Goal: Task Accomplishment & Management: Manage account settings

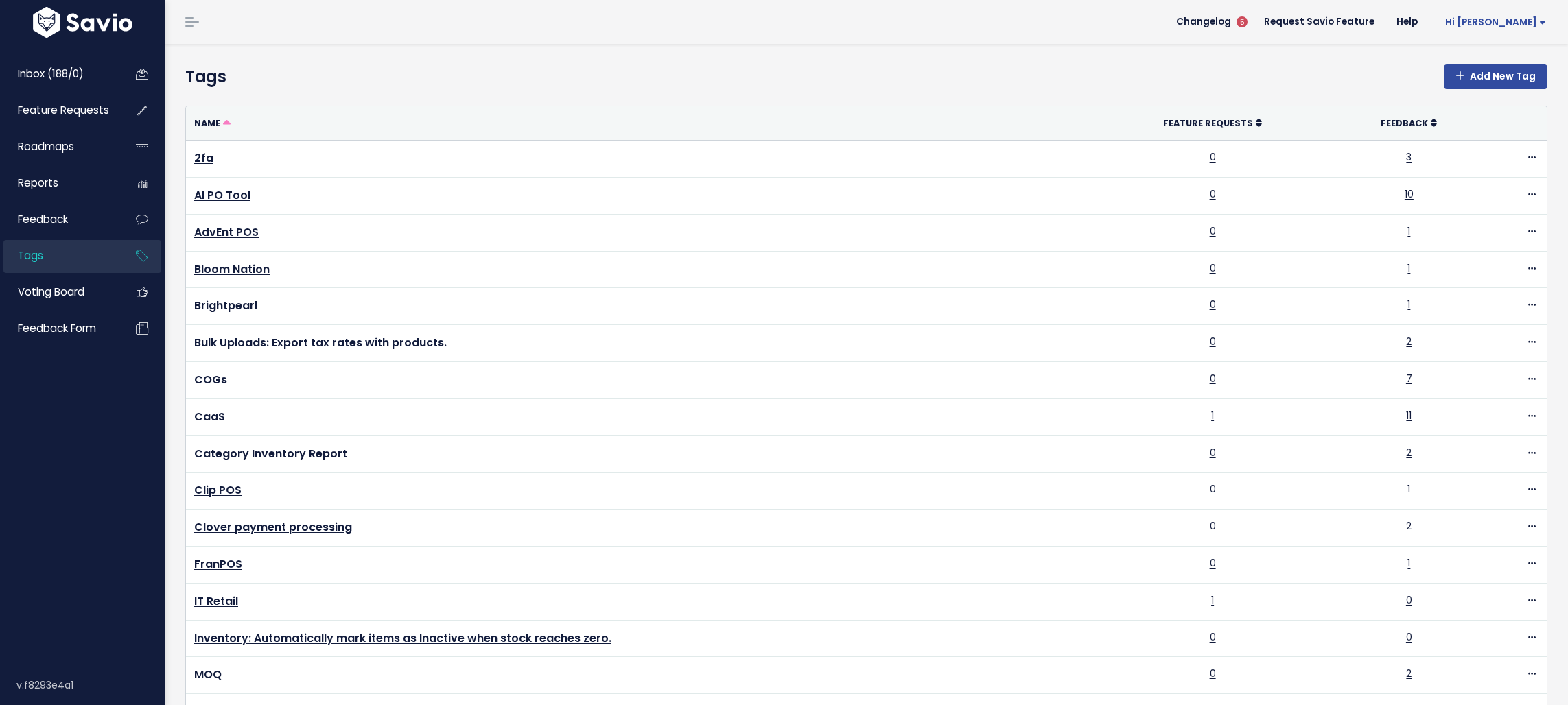
click at [1507, 22] on span "Hi [PERSON_NAME]" at bounding box center [1495, 22] width 101 height 10
click at [1492, 86] on link "My Settings" at bounding box center [1501, 90] width 101 height 27
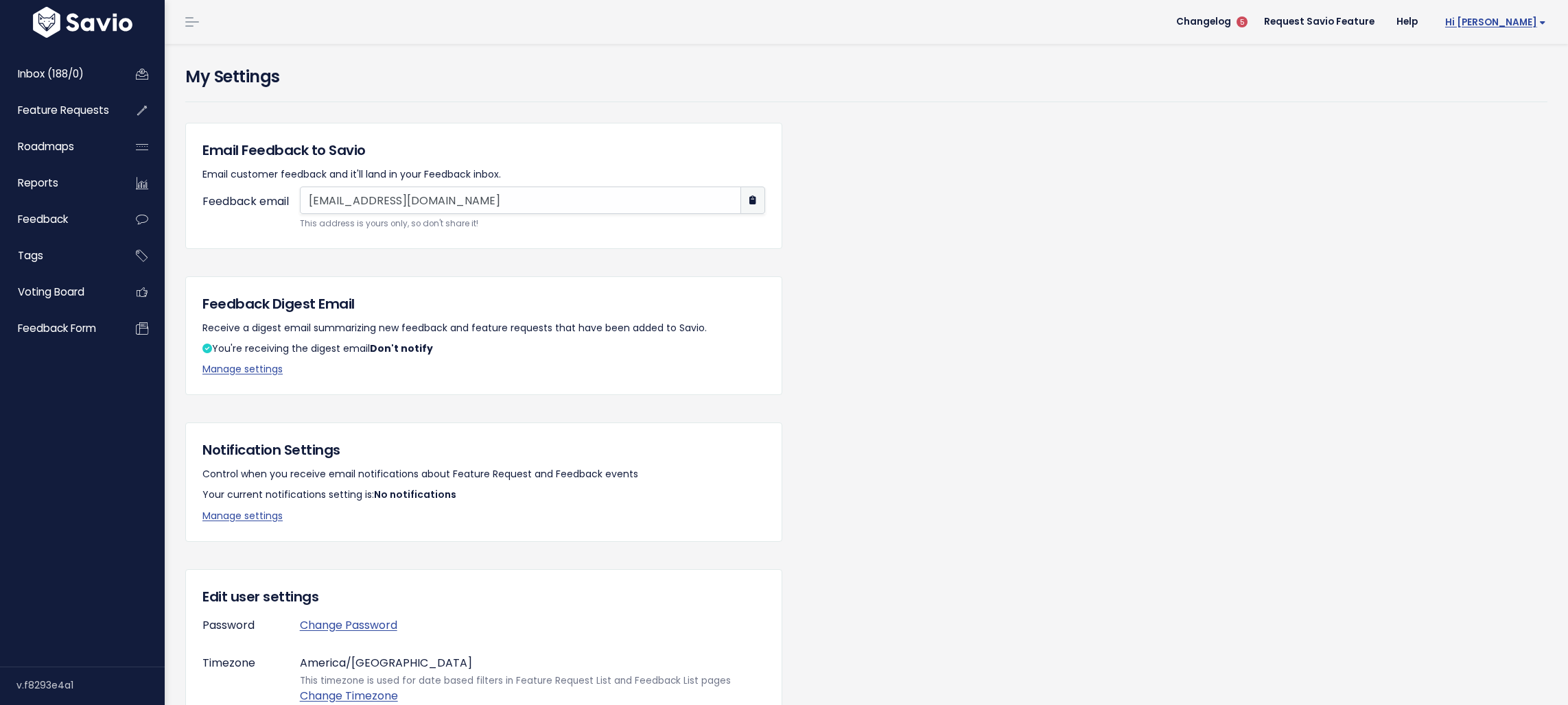
click at [1514, 25] on span "Hi [PERSON_NAME]" at bounding box center [1495, 22] width 101 height 10
click at [1502, 110] on link "Integrations" at bounding box center [1501, 115] width 101 height 27
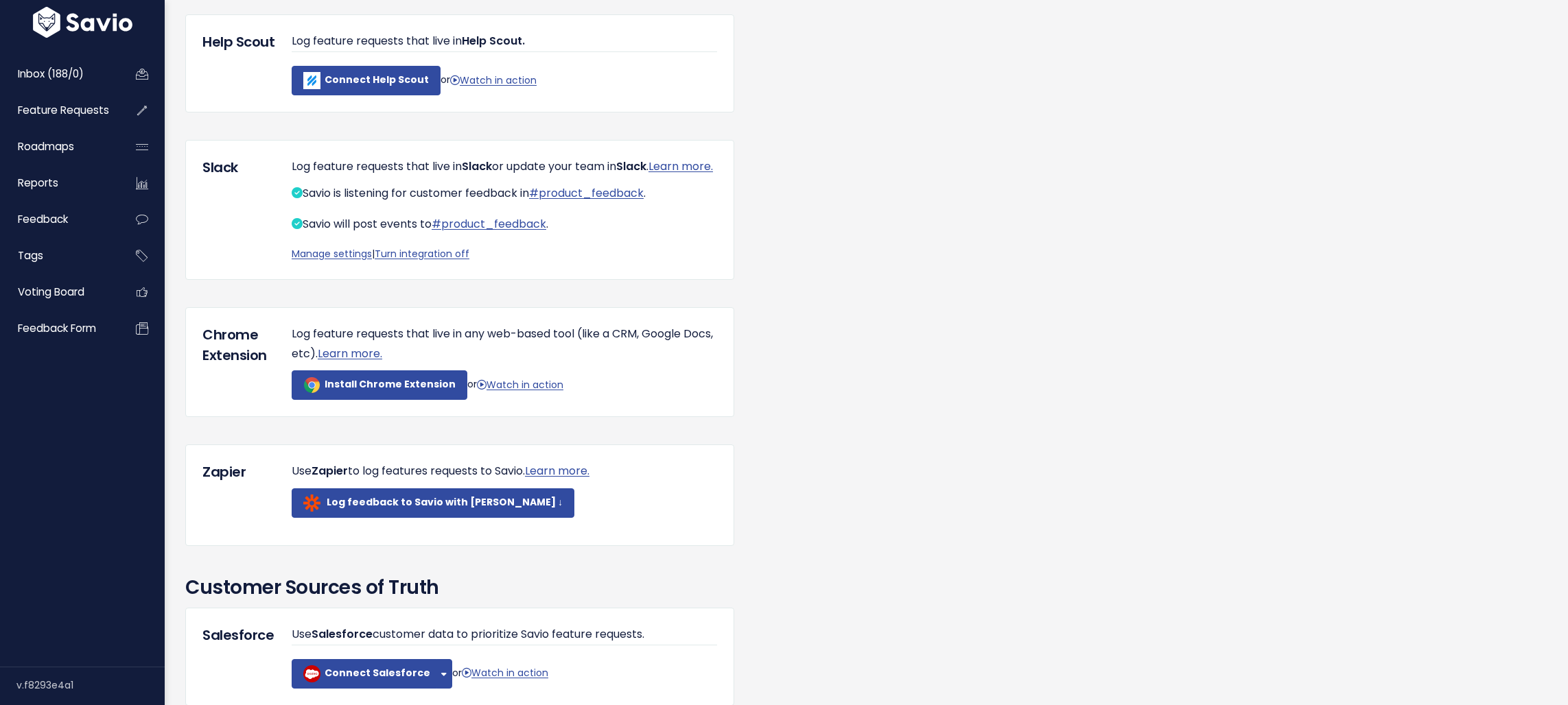
scroll to position [434, 0]
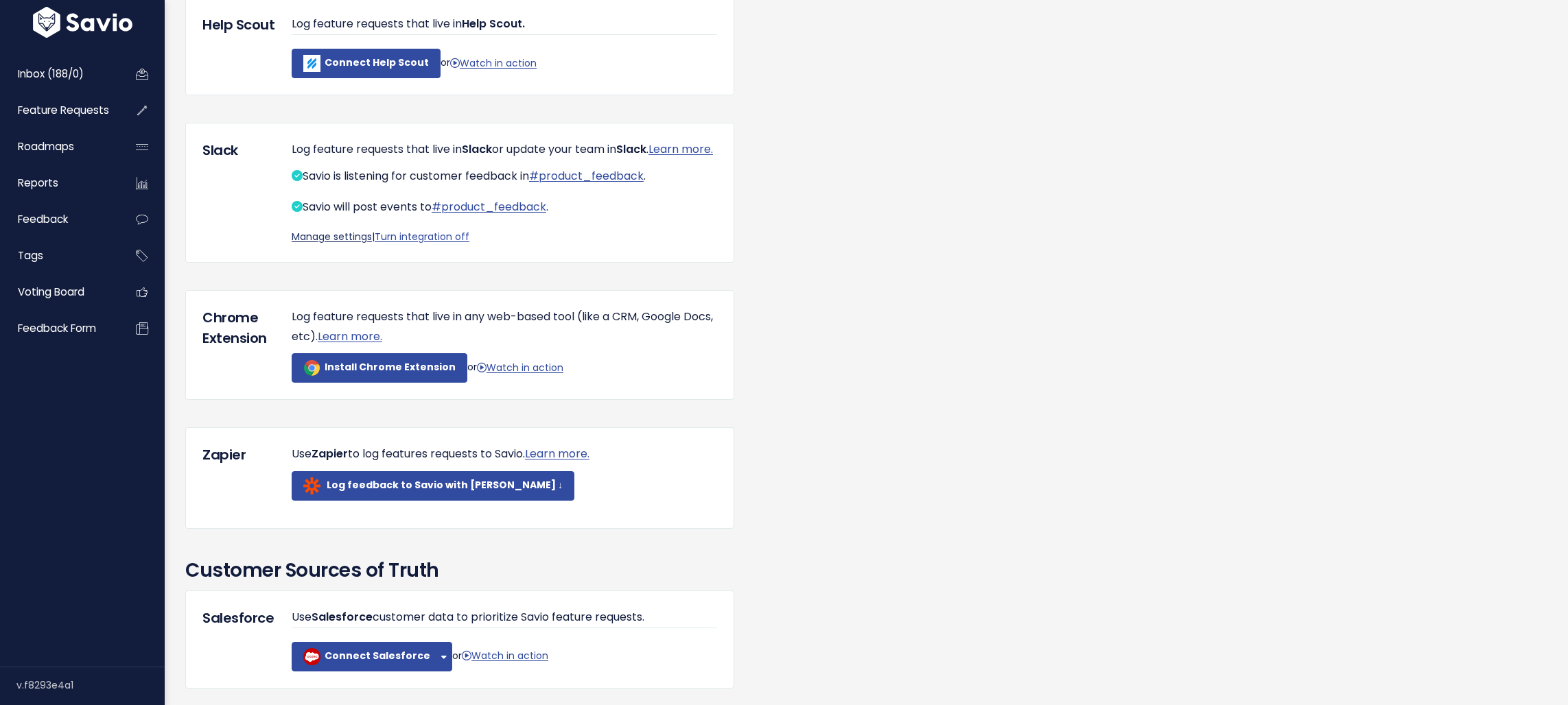
click at [301, 243] on link "Manage settings" at bounding box center [332, 237] width 80 height 14
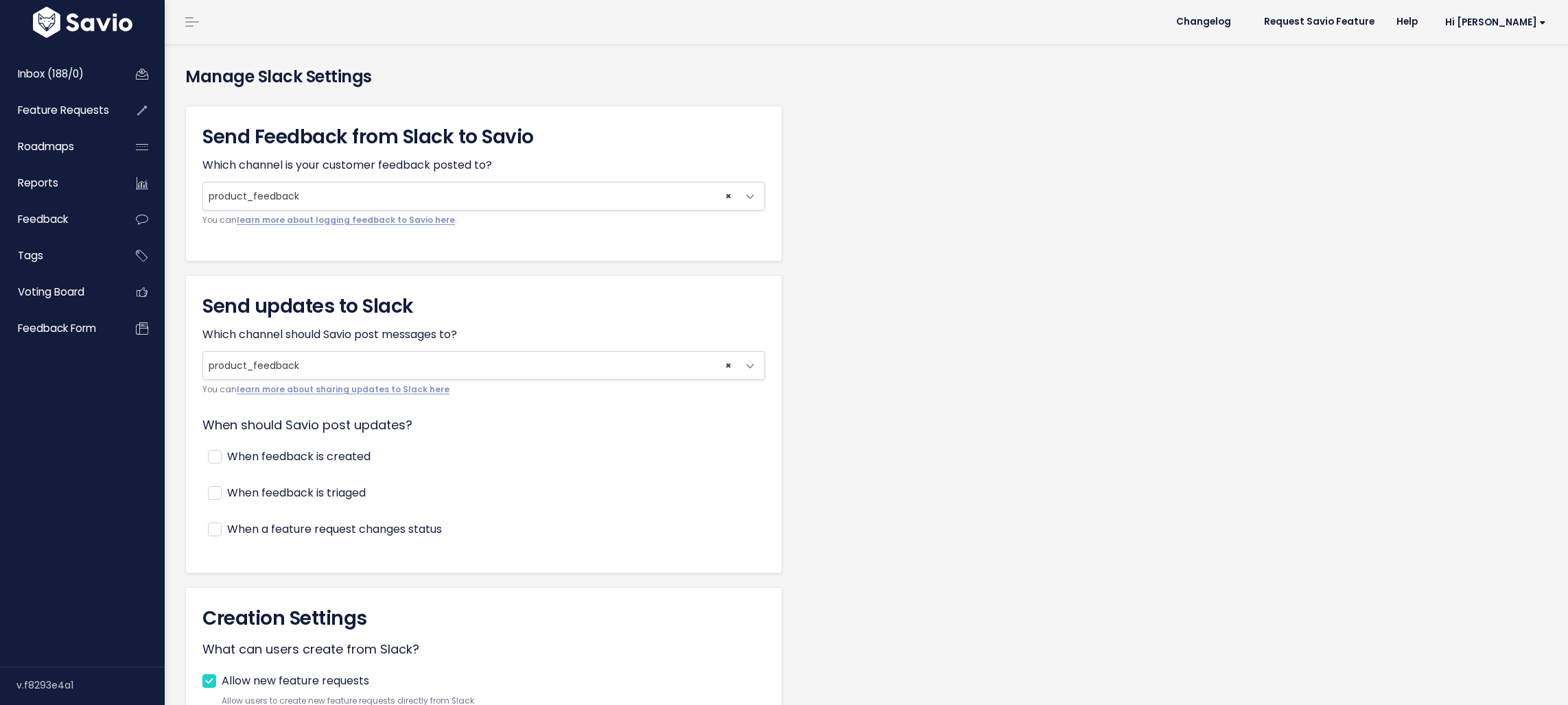
click at [296, 456] on label "When feedback is created" at bounding box center [299, 457] width 144 height 20
click at [236, 456] on input "When feedback is created" at bounding box center [232, 452] width 9 height 9
checkbox input "true"
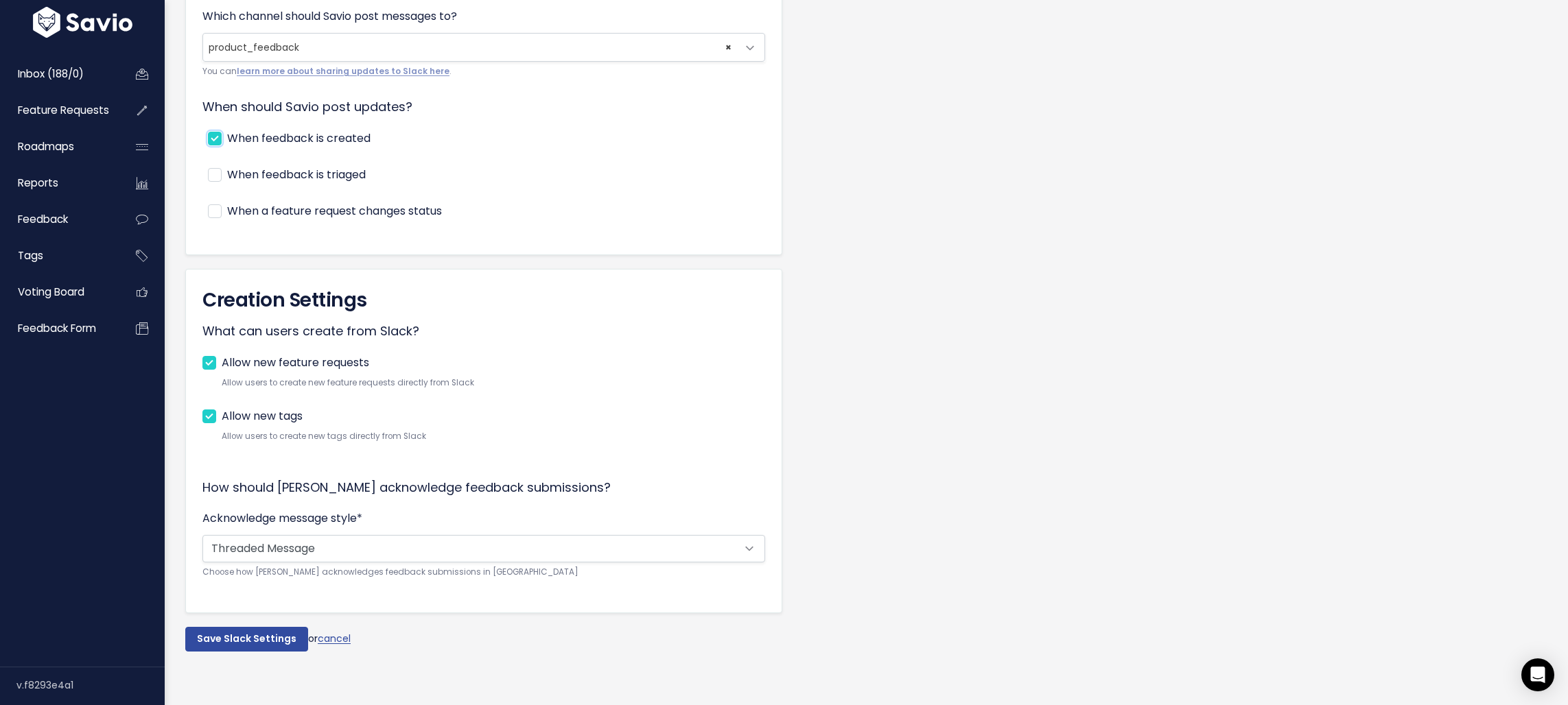
scroll to position [323, 0]
click at [232, 638] on input "Save Slack Settings" at bounding box center [246, 639] width 123 height 25
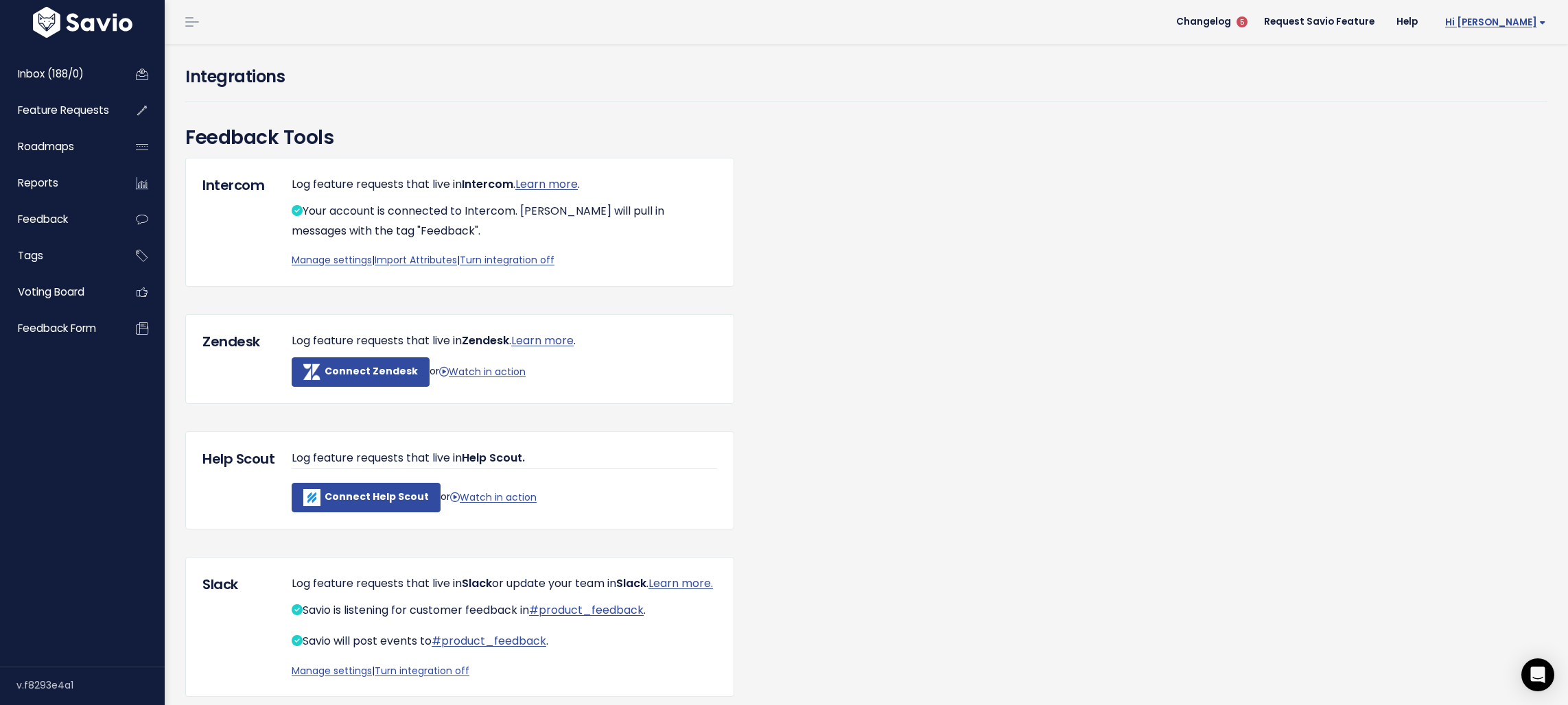
click at [1488, 17] on span "Hi [PERSON_NAME]" at bounding box center [1495, 22] width 101 height 10
click at [1474, 119] on link "Integrations" at bounding box center [1501, 115] width 101 height 27
